Goal: Find specific page/section: Find specific page/section

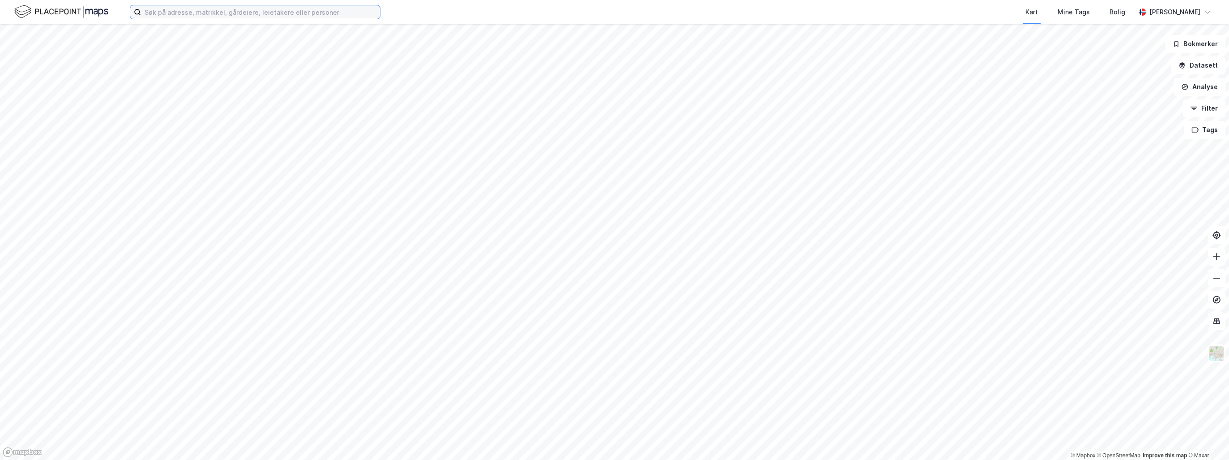
click at [185, 9] on input at bounding box center [260, 11] width 239 height 13
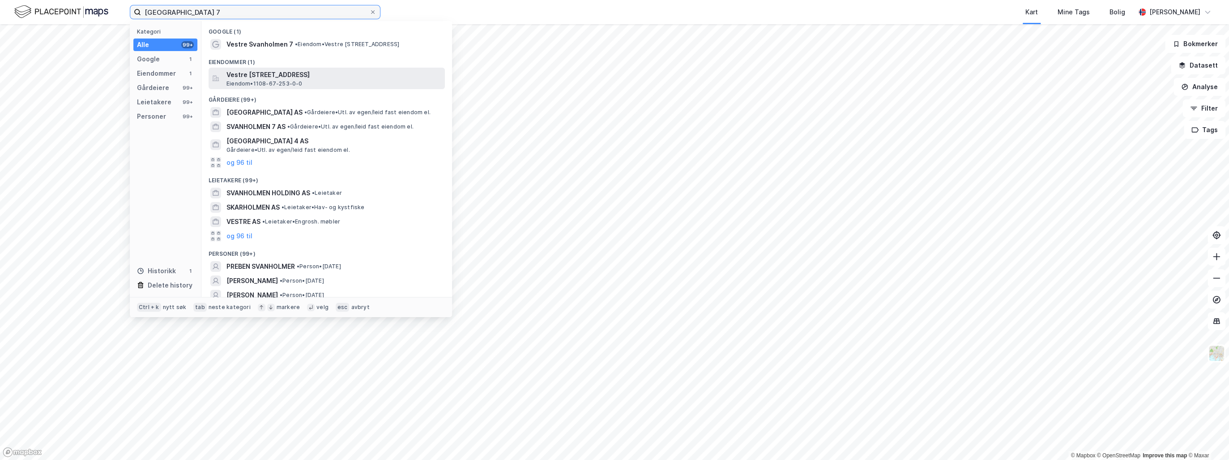
type input "[GEOGRAPHIC_DATA] 7"
click at [272, 74] on span "Vestre [STREET_ADDRESS]" at bounding box center [333, 74] width 215 height 11
